Goal: Task Accomplishment & Management: Use online tool/utility

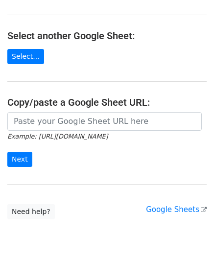
scroll to position [98, 0]
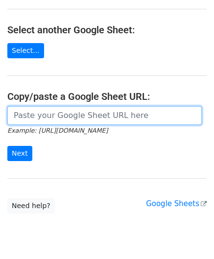
click at [40, 112] on input "url" at bounding box center [104, 115] width 194 height 19
paste input "[URL][DOMAIN_NAME]"
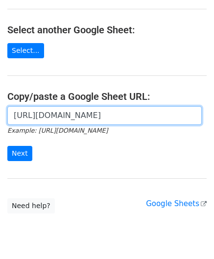
scroll to position [0, 213]
type input "[URL][DOMAIN_NAME]"
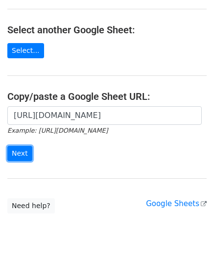
drag, startPoint x: 21, startPoint y: 150, endPoint x: 6, endPoint y: 158, distance: 16.9
click at [21, 149] on input "Next" at bounding box center [19, 153] width 25 height 15
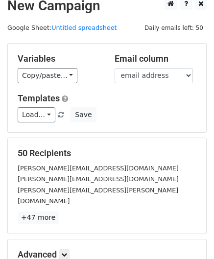
scroll to position [119, 0]
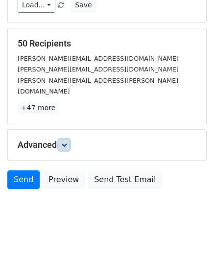
click at [69, 140] on link at bounding box center [64, 145] width 11 height 11
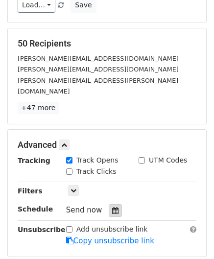
click at [109, 204] on div at bounding box center [115, 210] width 13 height 13
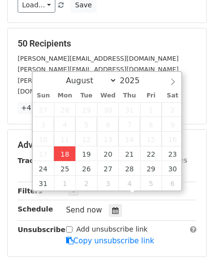
type input "2025-08-18 12:00"
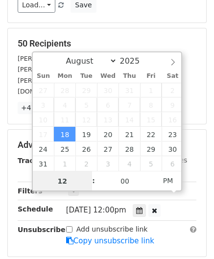
paste input "Hour"
type input "2"
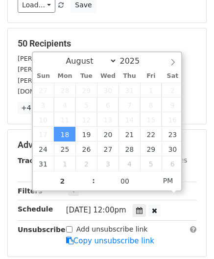
type input "2025-08-18 14:00"
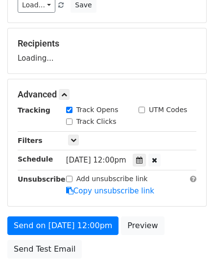
scroll to position [192, 0]
